Goal: Task Accomplishment & Management: Complete application form

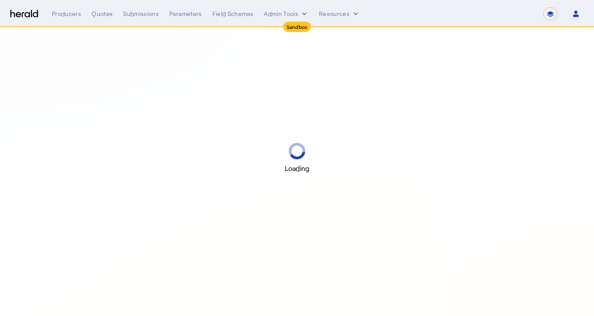
select select "*******"
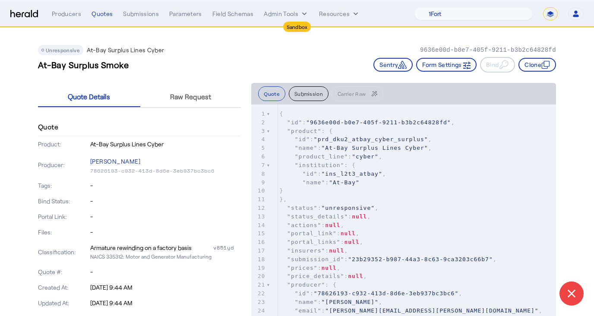
click at [274, 53] on div "Unresponsive At-Bay Surplus Lines Cyber 9636e00d-b0e7-405f-9211-b3b2c64828fd" at bounding box center [297, 50] width 518 height 10
click at [29, 16] on img at bounding box center [24, 14] width 28 height 8
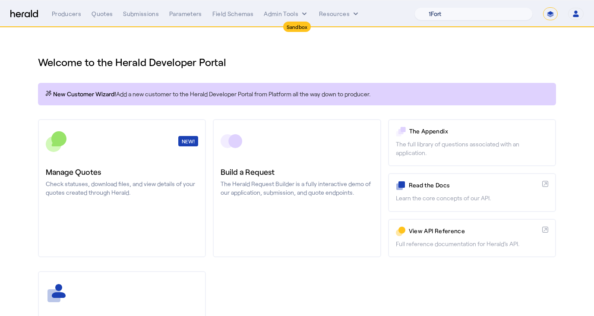
click at [463, 13] on select "1Fort Acrisure Acturis Affinity Advisors Affinity Risk Agentero AmWins Anzen Ao…" at bounding box center [473, 13] width 118 height 13
select select "pfm_9nb4_boxx"
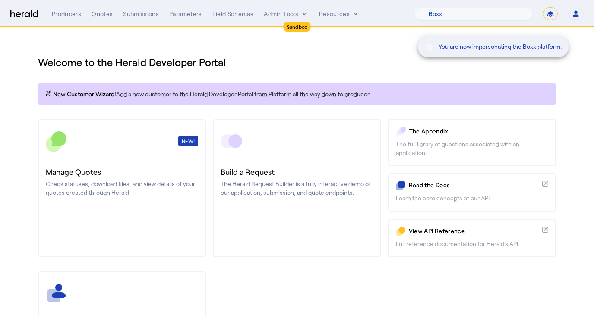
click at [407, 57] on div "You are now impersonating the Boxx platform." at bounding box center [297, 158] width 594 height 316
click at [569, 38] on div "Welcome to the Herald Developer Portal New Customer Wizard! Add a new customer …" at bounding box center [297, 227] width 552 height 399
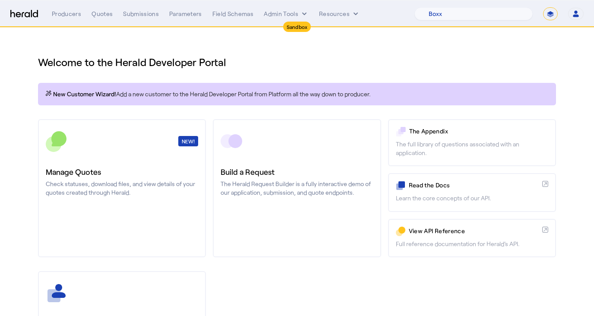
click at [549, 16] on select "**********" at bounding box center [550, 13] width 15 height 13
select select "**********"
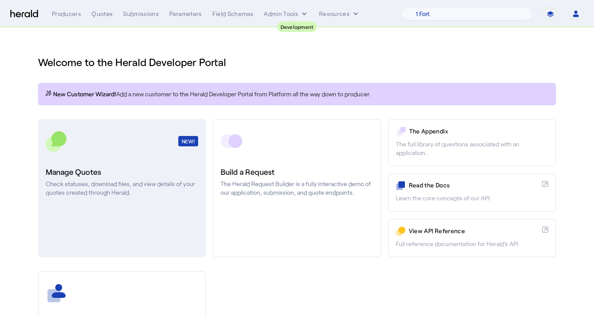
click at [103, 169] on h3 "Manage Quotes" at bounding box center [122, 172] width 152 height 12
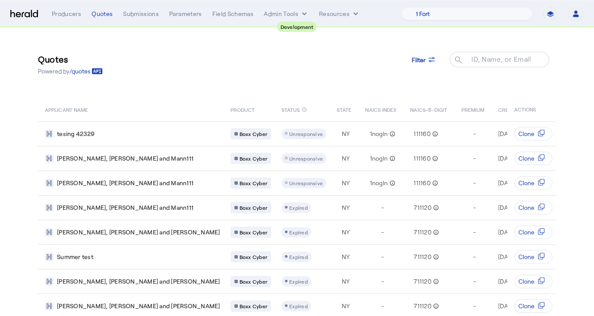
click at [192, 82] on div "Quotes Powered by /quotes Filter ID, Name, or Email search" at bounding box center [297, 64] width 518 height 38
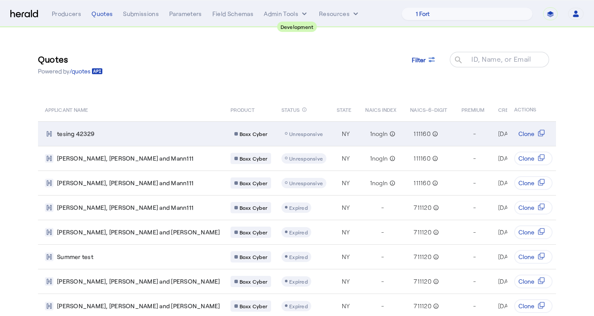
click at [122, 138] on td "tesing 42329" at bounding box center [131, 133] width 186 height 25
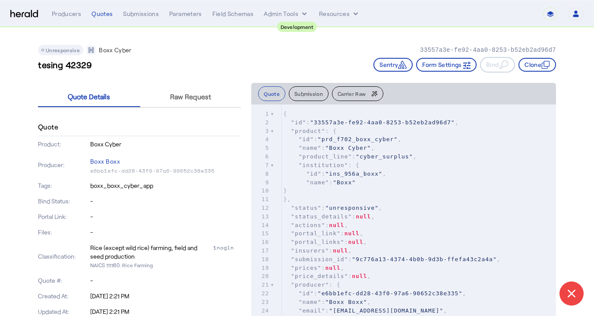
click at [186, 67] on div "tesing 42329 Sentry Form Settings Bind Clone" at bounding box center [297, 65] width 518 height 16
click at [186, 96] on span "Raw Request" at bounding box center [190, 96] width 41 height 7
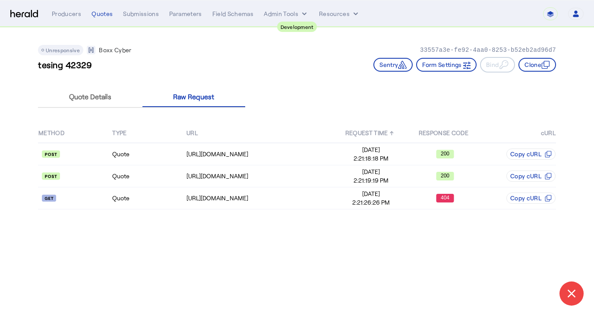
click at [271, 125] on th "URL" at bounding box center [260, 132] width 148 height 19
click at [154, 163] on td "Quote" at bounding box center [149, 154] width 74 height 22
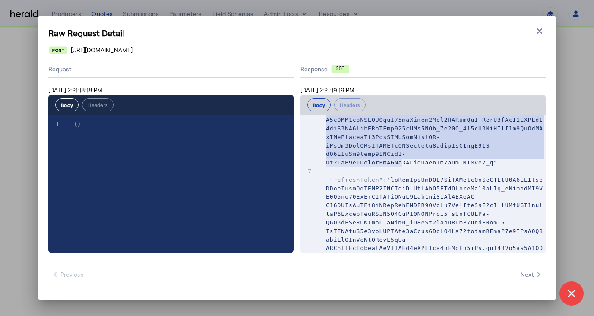
scroll to position [363, 0]
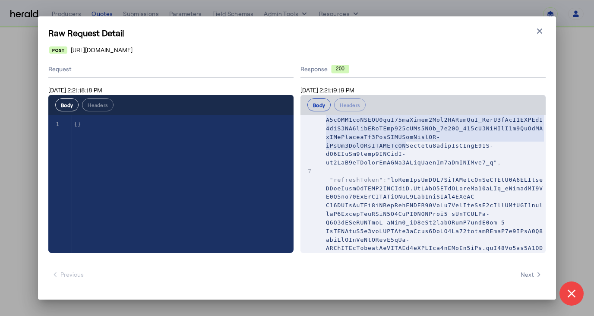
type textarea "**********"
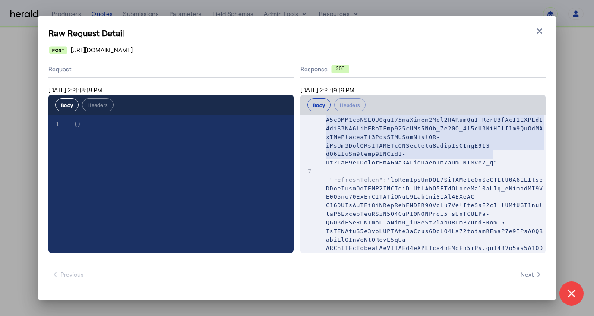
drag, startPoint x: 328, startPoint y: 174, endPoint x: 494, endPoint y: 155, distance: 166.9
click at [494, 155] on span at bounding box center [434, 73] width 217 height 186
click at [396, 76] on div "Response 200" at bounding box center [422, 69] width 245 height 16
click at [537, 31] on icon "button" at bounding box center [539, 31] width 9 height 9
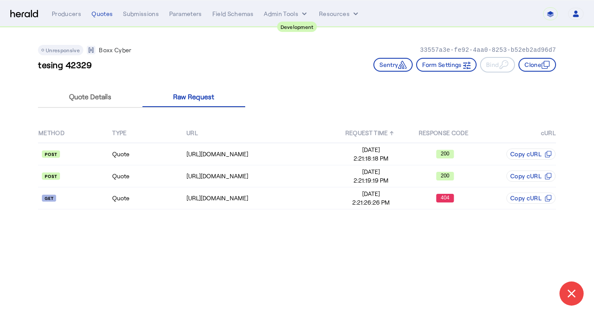
click at [539, 117] on div "METHOD TYPE URL REQUEST TIME ↑ RESPONSE CODE cURL Quote https://cauat-mkt-api-p…" at bounding box center [297, 166] width 518 height 110
click at [541, 70] on button "Clone" at bounding box center [537, 65] width 38 height 14
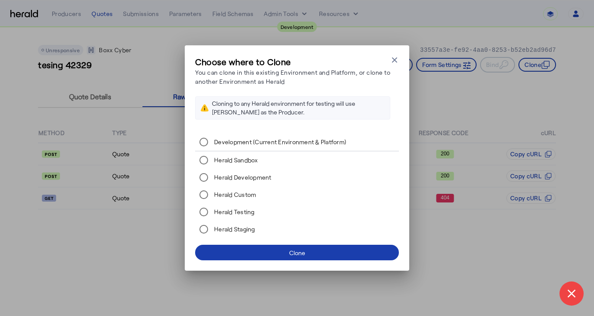
click at [305, 252] on span at bounding box center [297, 252] width 204 height 21
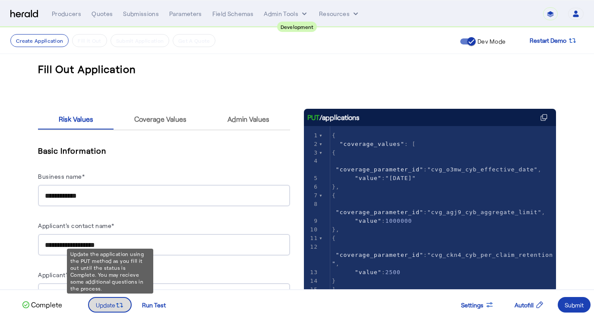
click at [109, 308] on span "Update" at bounding box center [105, 304] width 19 height 9
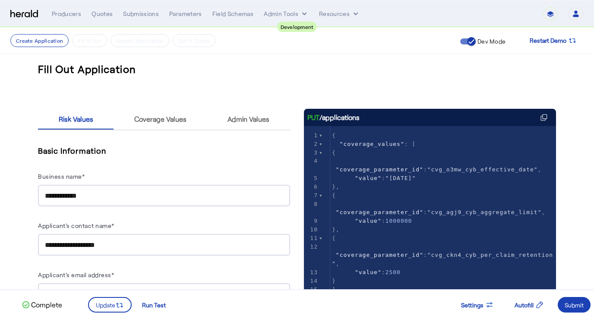
click at [208, 148] on h5 "Basic Information" at bounding box center [164, 150] width 252 height 13
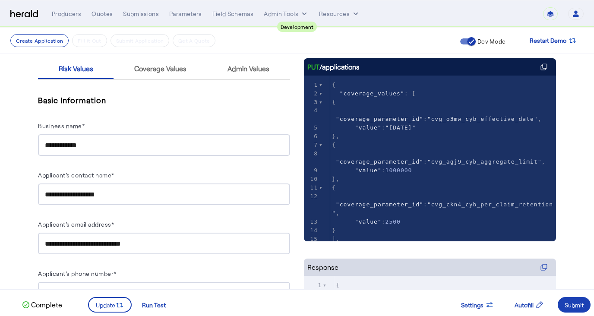
scroll to position [99, 0]
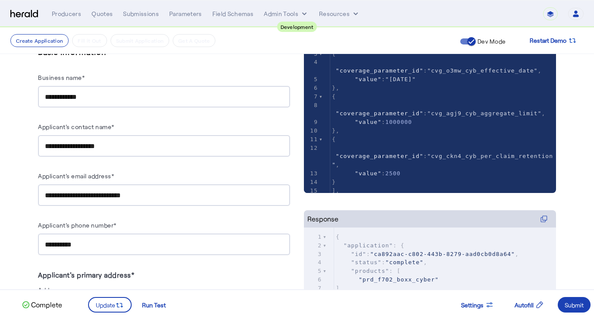
click at [138, 100] on input "**********" at bounding box center [164, 97] width 238 height 10
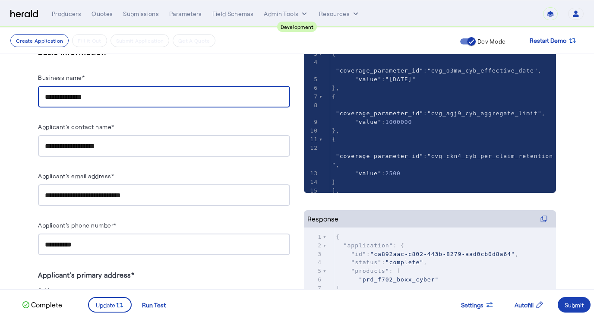
type input "**********"
click at [158, 69] on div "**********" at bounding box center [164, 76] width 252 height 62
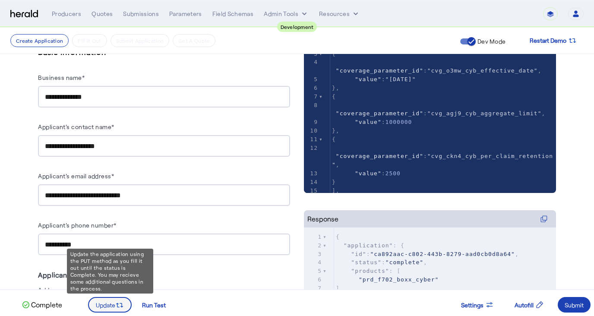
click at [114, 302] on span "Update" at bounding box center [105, 304] width 19 height 9
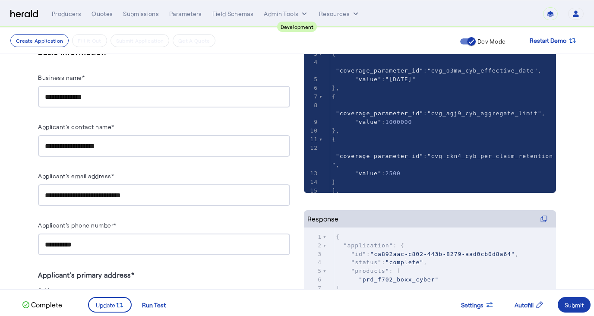
click at [571, 305] on div "Submit" at bounding box center [574, 304] width 19 height 9
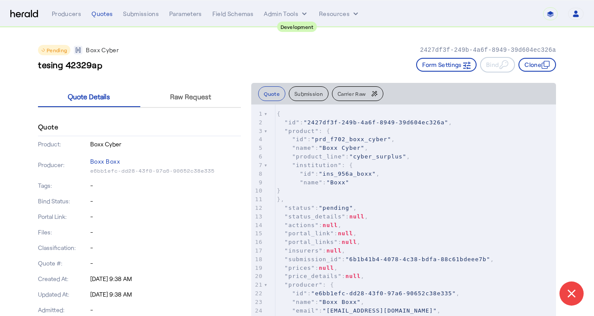
click at [342, 47] on div "Pending Boxx Cyber 2427df3f-249b-4a6f-8949-39d604ec326a" at bounding box center [297, 50] width 518 height 10
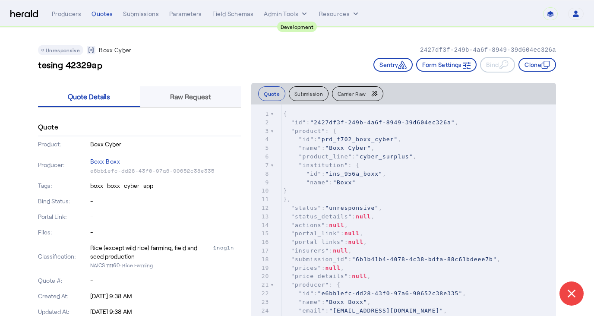
click at [202, 99] on span "Raw Request" at bounding box center [190, 96] width 41 height 7
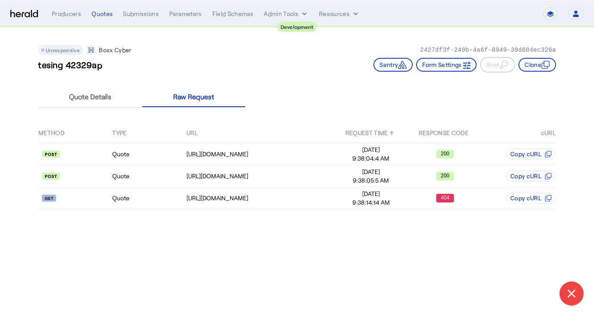
click at [239, 76] on div "Unresponsive Boxx Cyber 2427df3f-249b-4a6f-8949-39d604ec326a tesing 42329ap Sen…" at bounding box center [297, 55] width 518 height 55
click at [246, 153] on div "https://cauat-mkt-api-piboxx.boxxinsurance.com/broker/api/v1/cognito/authentica…" at bounding box center [259, 154] width 147 height 9
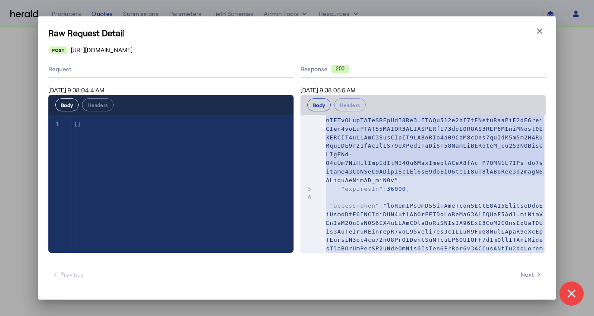
scroll to position [166, 0]
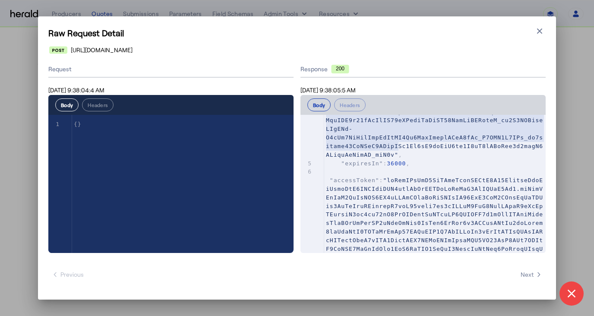
type textarea "**********"
drag, startPoint x: 329, startPoint y: 159, endPoint x: 393, endPoint y: 145, distance: 65.4
click at [393, 145] on span at bounding box center [434, 73] width 217 height 169
click at [371, 129] on span at bounding box center [434, 73] width 217 height 169
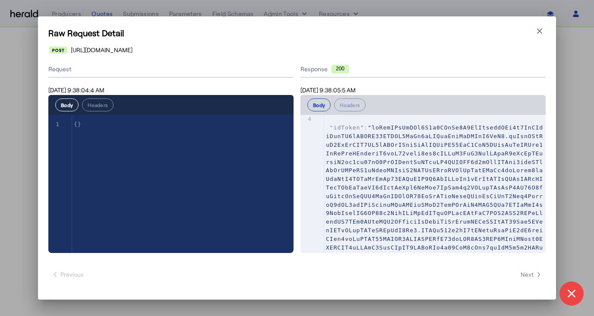
scroll to position [31, 0]
click at [333, 131] on pre ""idToken" : ," at bounding box center [434, 205] width 221 height 180
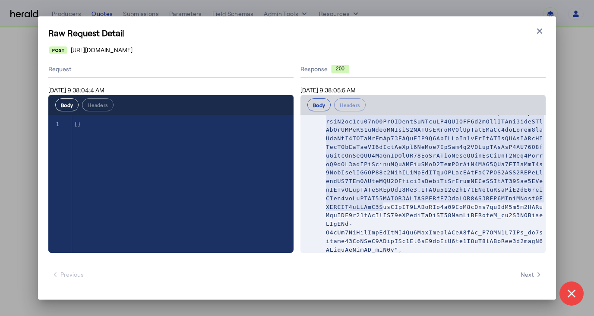
scroll to position [72, 0]
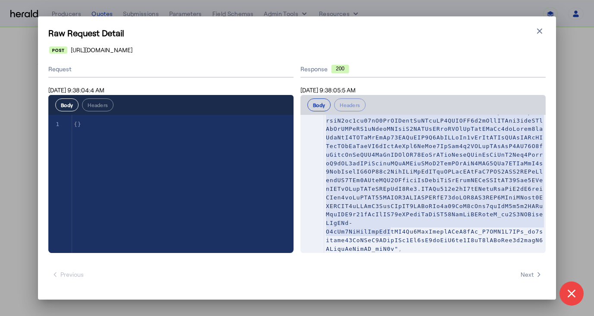
type textarea "**********"
drag, startPoint x: 329, startPoint y: 128, endPoint x: 393, endPoint y: 242, distance: 130.4
click at [393, 242] on span at bounding box center [434, 167] width 217 height 169
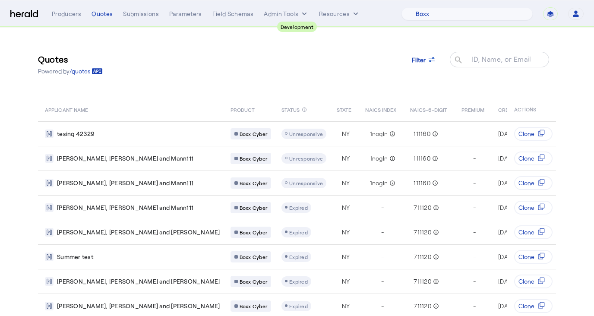
select select "pfm_9nb4_boxx"
click at [275, 66] on div "Quotes Powered by /quotes Filter ID, Name, or Email search" at bounding box center [297, 64] width 518 height 38
click at [252, 46] on div "Quotes Powered by /quotes Filter ID, Name, or Email search" at bounding box center [297, 64] width 518 height 38
